Goal: Task Accomplishment & Management: Use online tool/utility

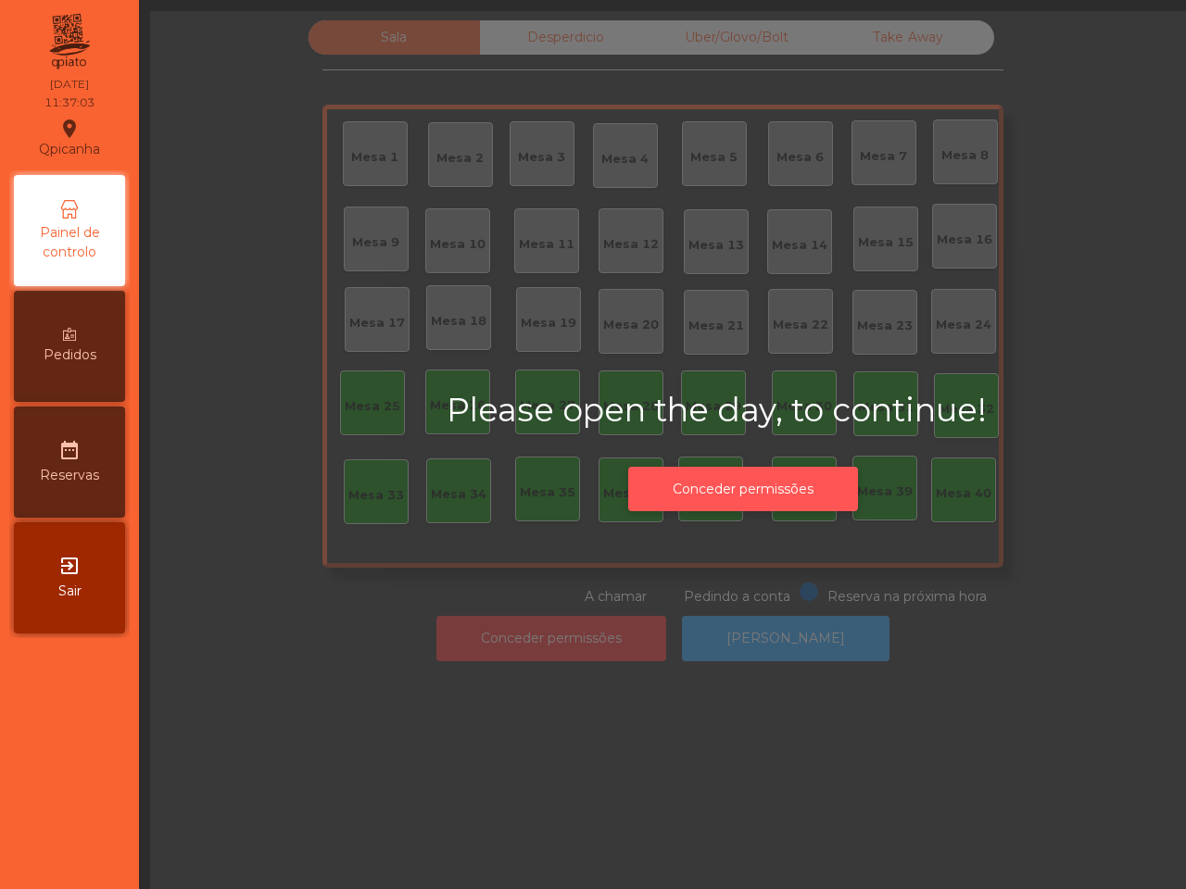
click at [760, 473] on button "Conceder permissões" at bounding box center [743, 489] width 230 height 45
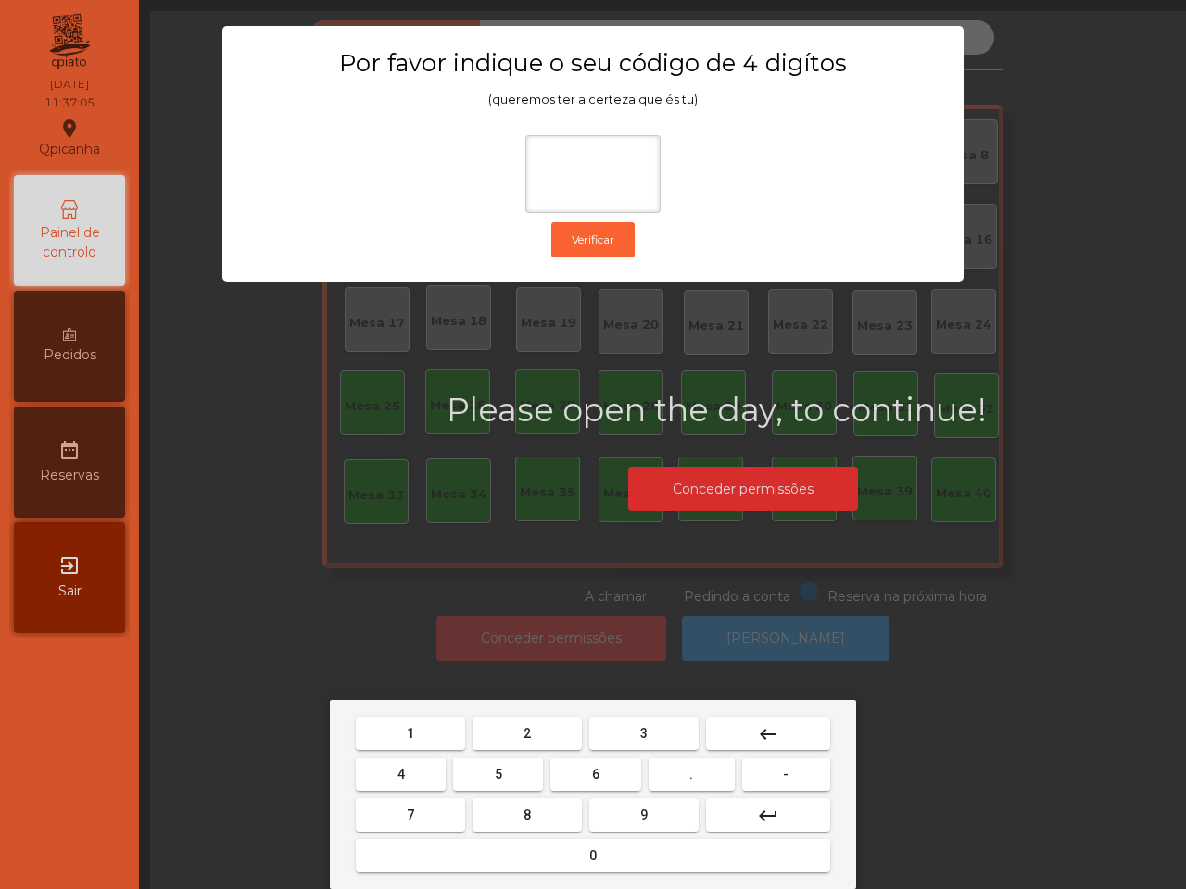
click at [600, 772] on button "6" at bounding box center [595, 774] width 90 height 33
click at [515, 775] on button "5" at bounding box center [498, 774] width 90 height 33
click at [445, 737] on button "1" at bounding box center [410, 733] width 109 height 33
click at [519, 725] on button "2" at bounding box center [527, 733] width 109 height 33
type input "****"
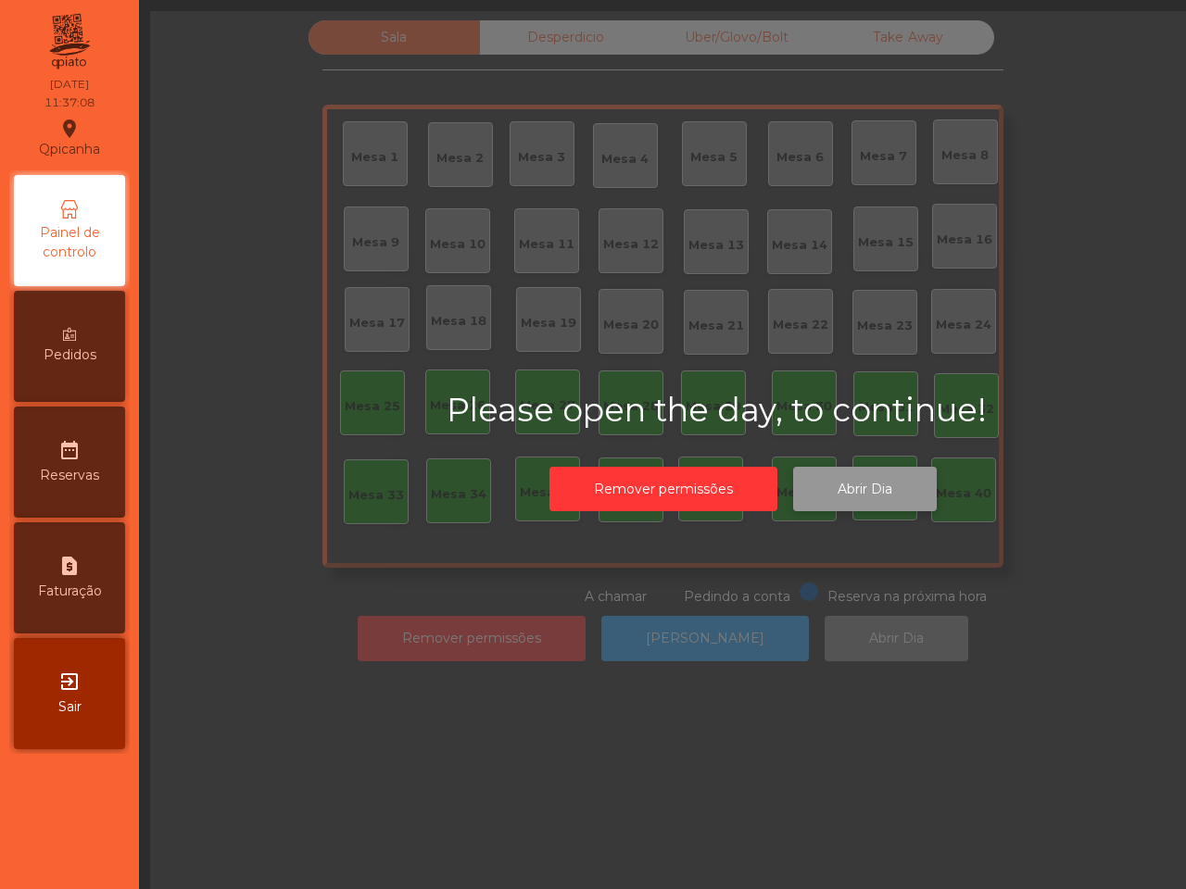
click at [904, 488] on button "Abrir Dia" at bounding box center [865, 489] width 144 height 45
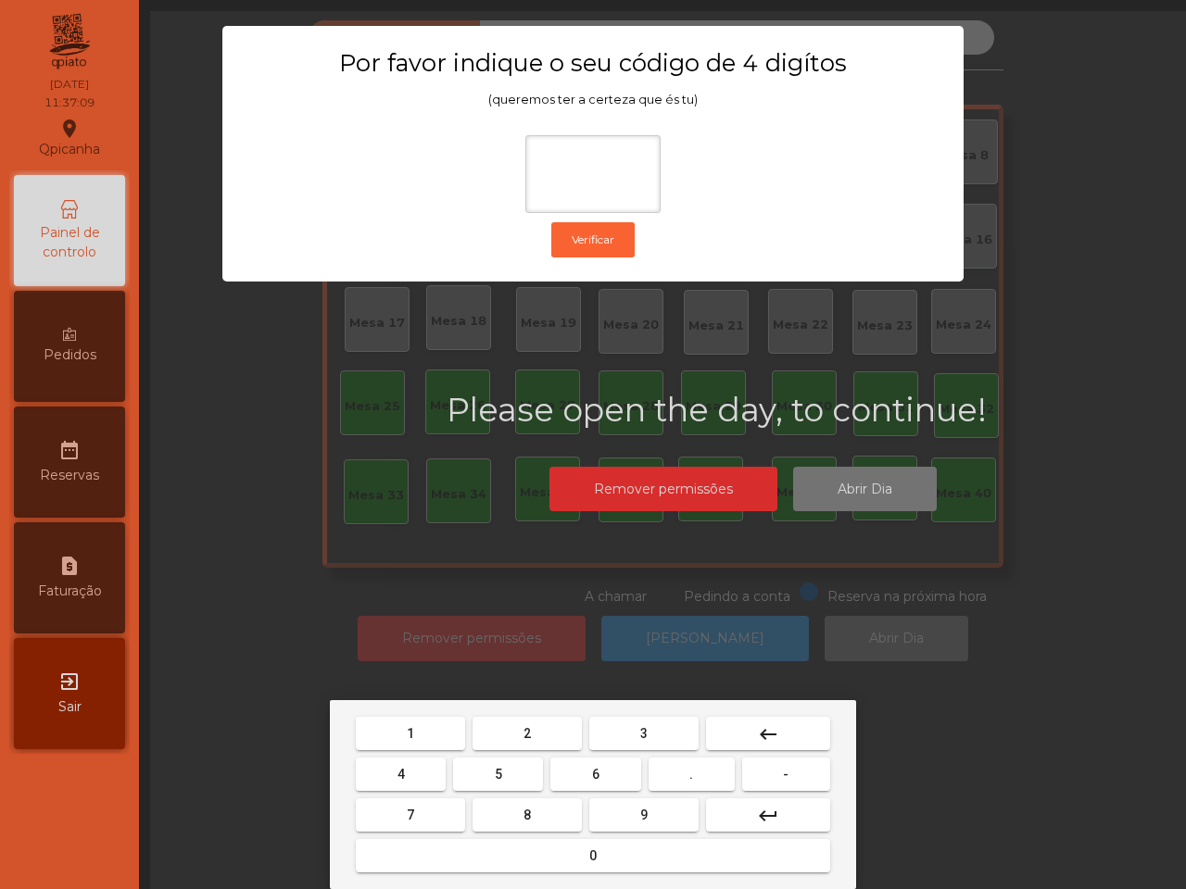
click at [590, 769] on button "6" at bounding box center [595, 774] width 90 height 33
click at [495, 767] on span "5" at bounding box center [498, 774] width 7 height 15
click at [436, 734] on button "1" at bounding box center [410, 733] width 109 height 33
click at [512, 733] on button "2" at bounding box center [527, 733] width 109 height 33
type input "****"
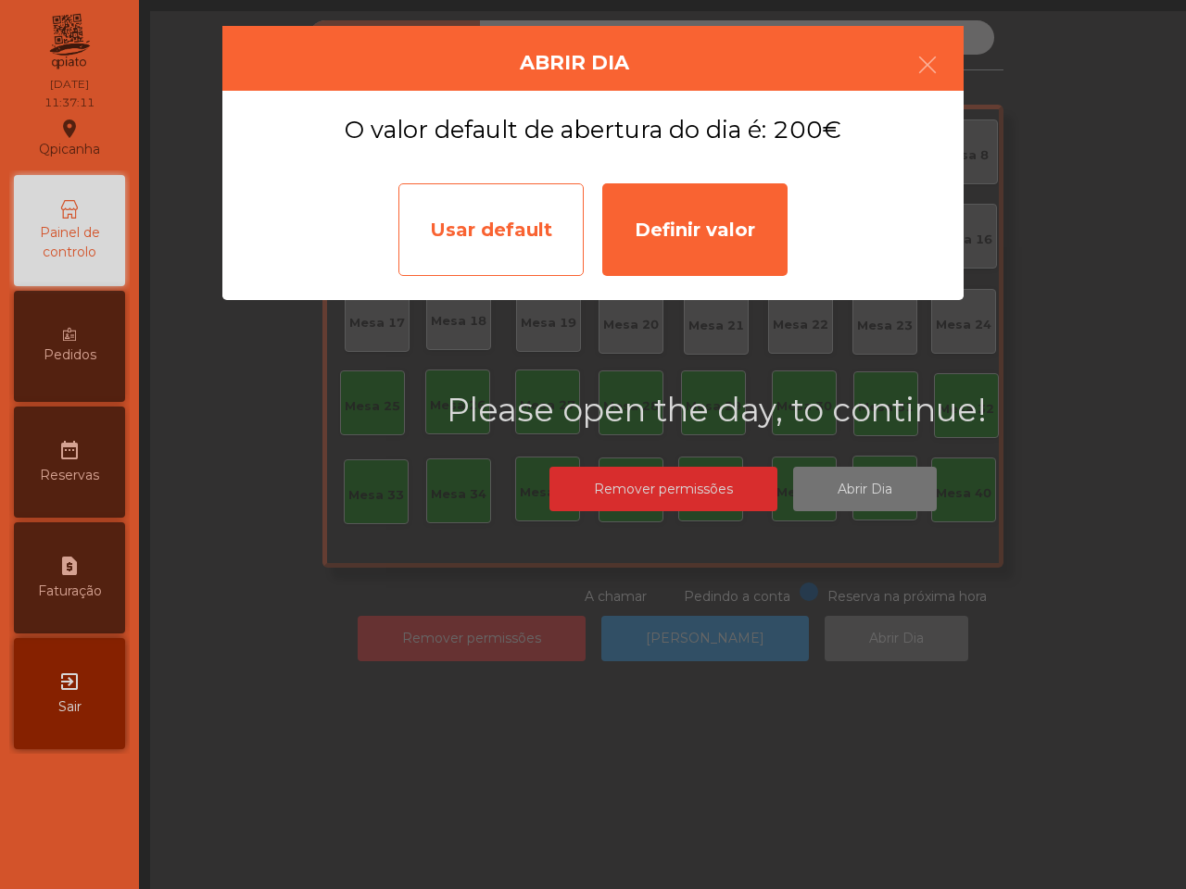
click at [534, 258] on div "Usar default" at bounding box center [490, 229] width 185 height 93
